Goal: Find specific page/section: Find specific page/section

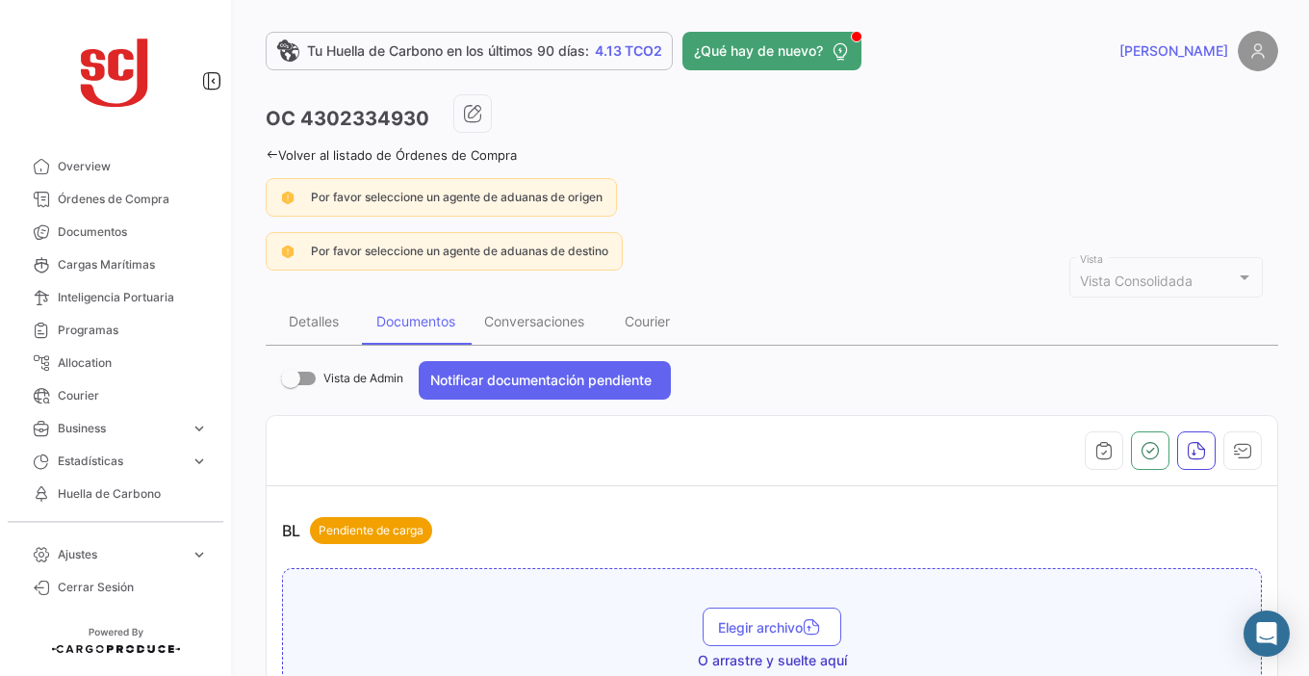
click at [145, 197] on span "Órdenes de Compra" at bounding box center [133, 199] width 150 height 17
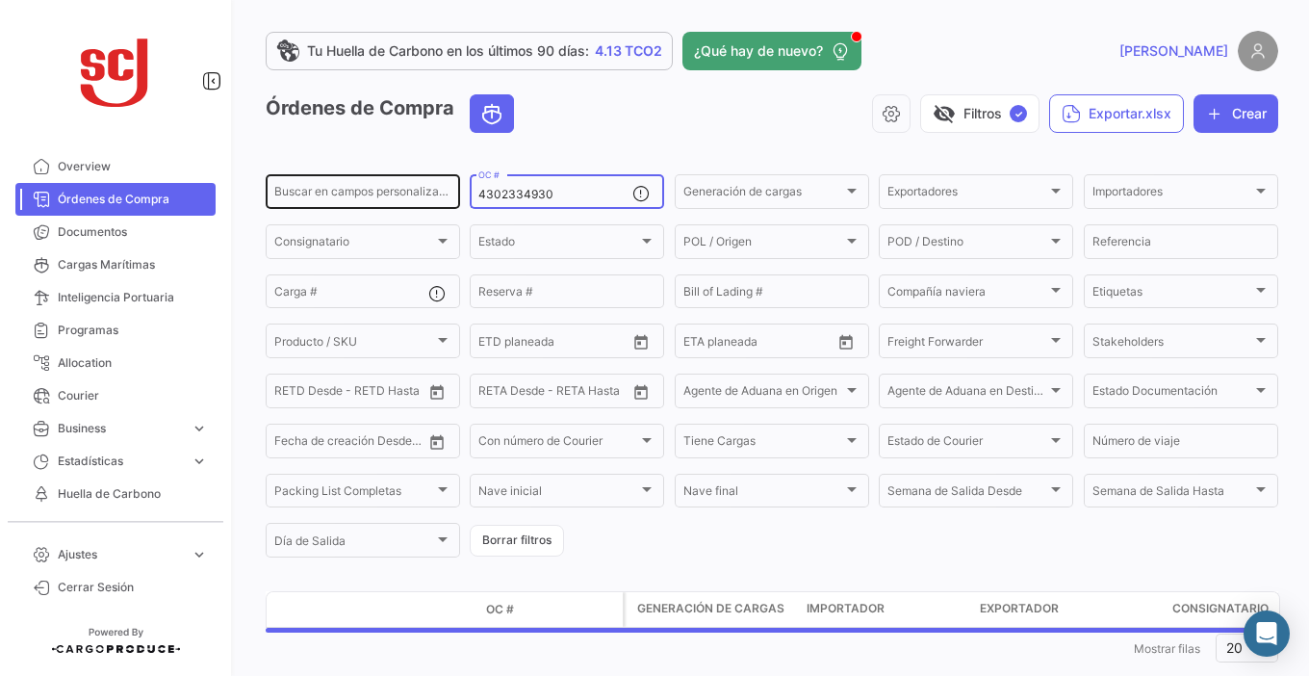
drag, startPoint x: 537, startPoint y: 191, endPoint x: 429, endPoint y: 191, distance: 107.8
click at [0, 0] on div "Buscar en campos personalizados... 4302334930 OC # Generación de cargas Generac…" at bounding box center [0, 0] width 0 height 0
paste input "5934"
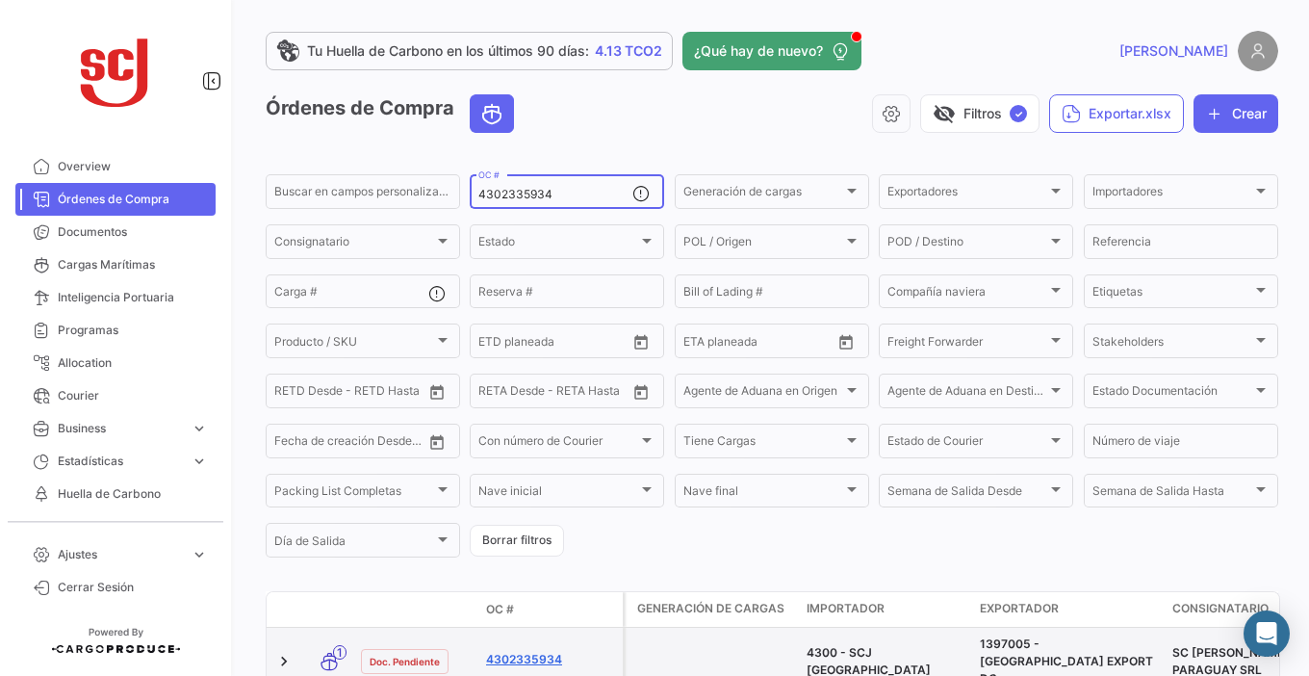
type input "4302335934"
click at [556, 651] on link "4302335934" at bounding box center [550, 659] width 129 height 17
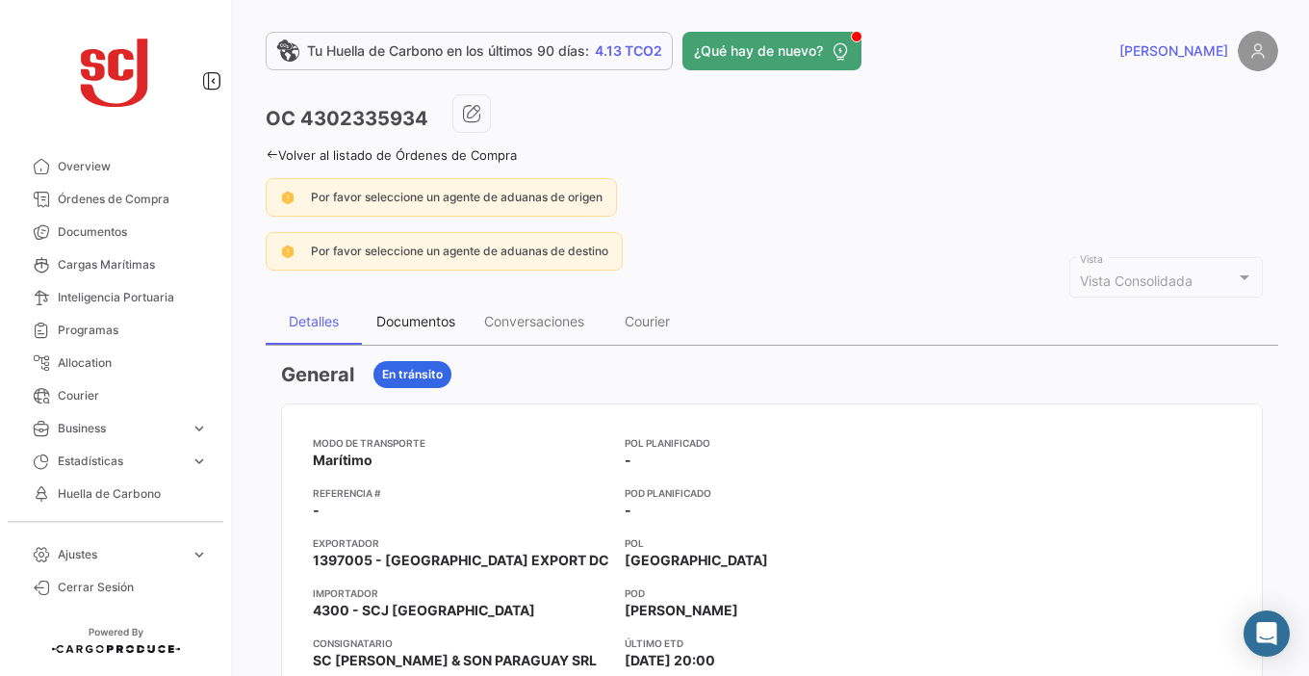
click at [450, 323] on div "Documentos" at bounding box center [415, 321] width 79 height 16
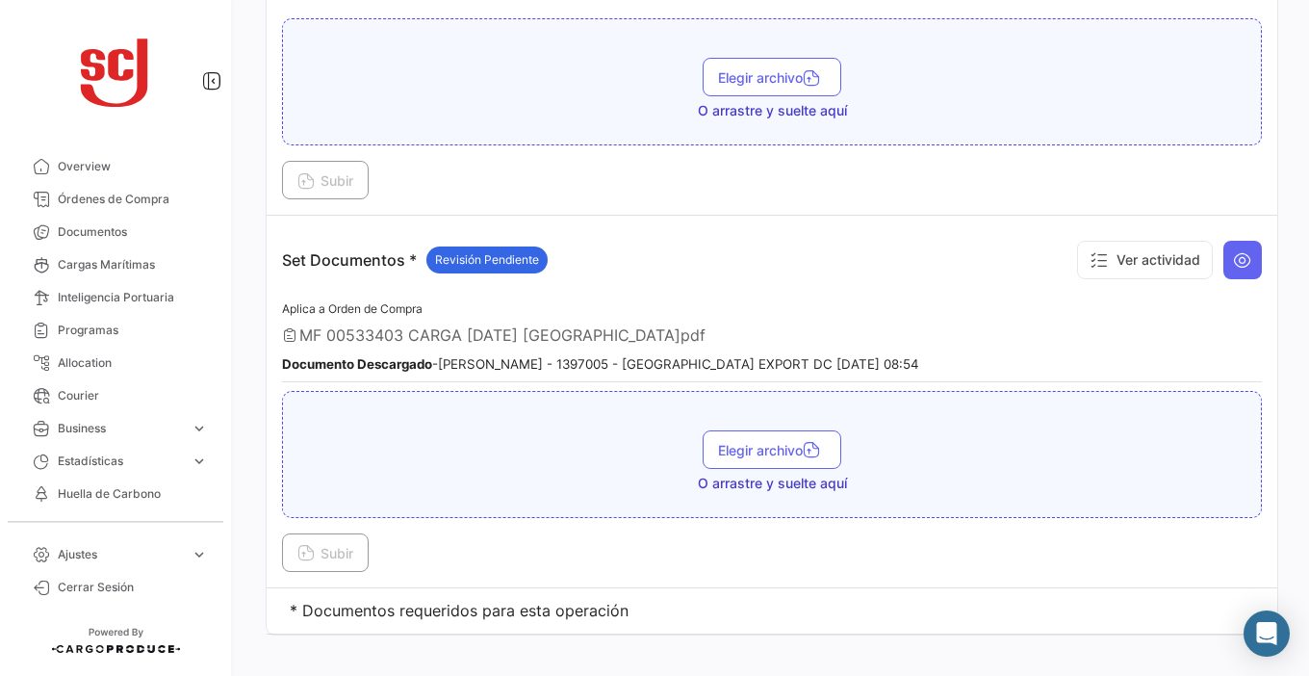
scroll to position [1872, 0]
